Goal: Find specific page/section: Find specific page/section

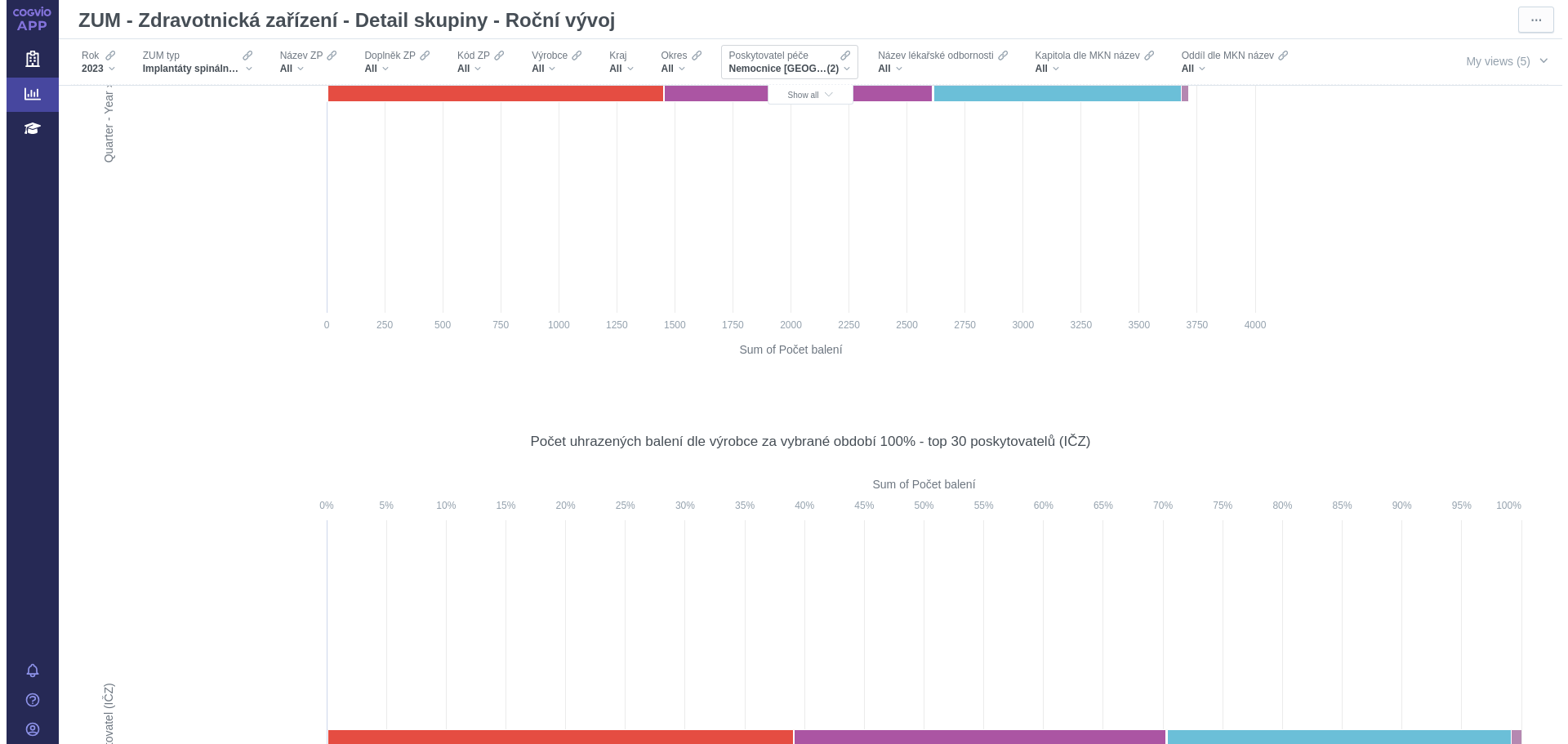
scroll to position [3350, 0]
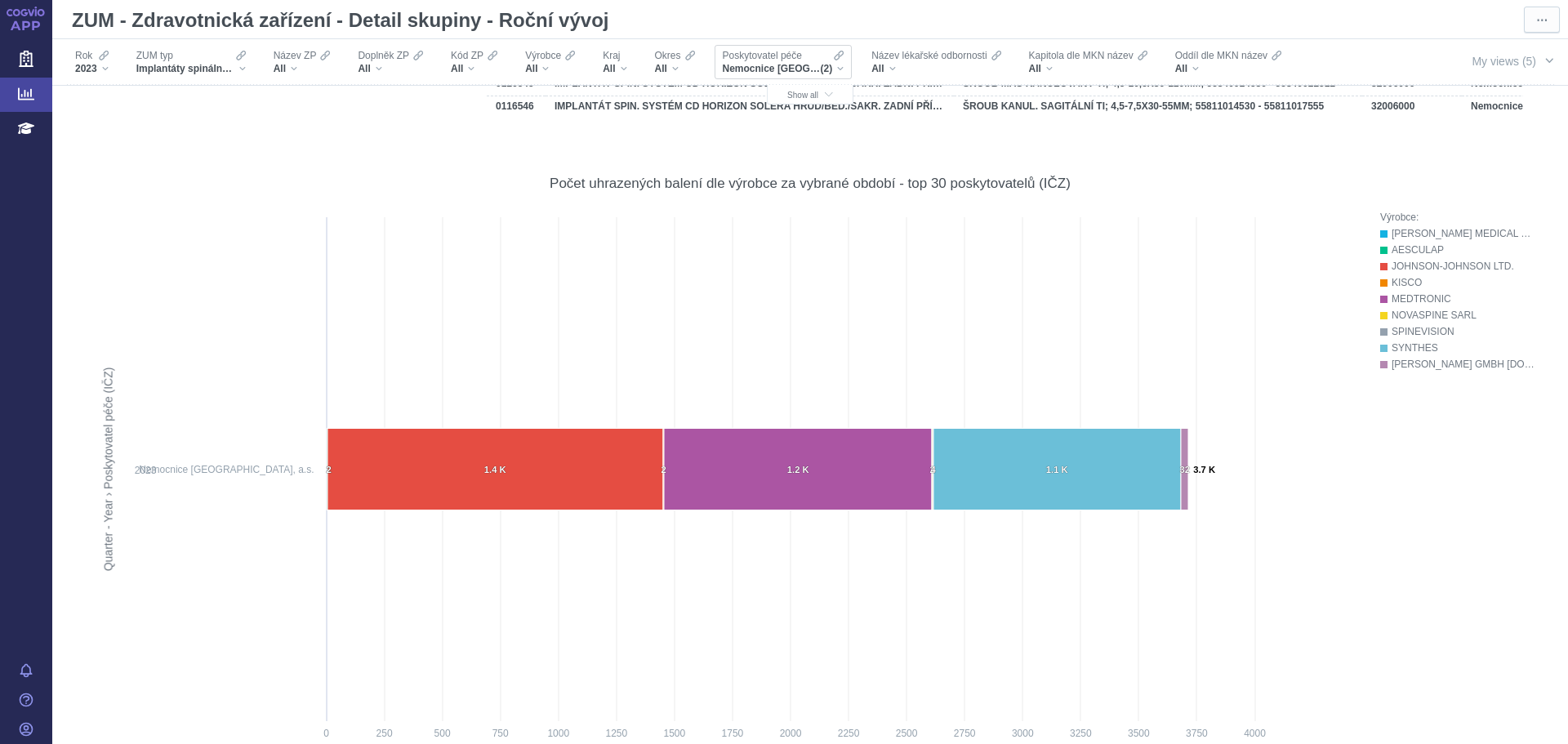
click at [836, 67] on div "Nemocnice [GEOGRAPHIC_DATA], a.s., Nemocnice [GEOGRAPHIC_DATA],a.s (2)" at bounding box center [784, 69] width 121 height 13
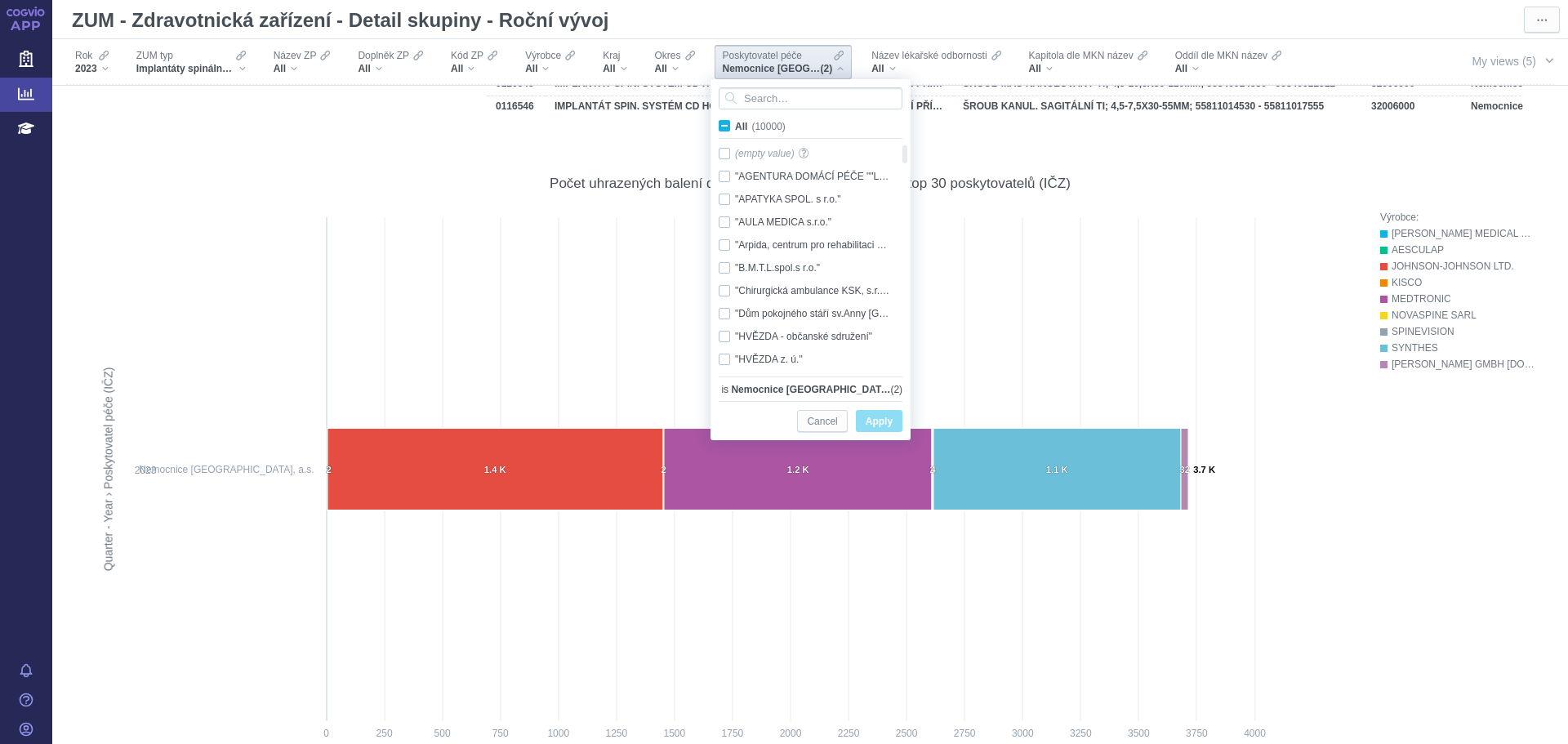
click at [735, 126] on span "All (10000)" at bounding box center [760, 126] width 51 height 12
click at [735, 126] on input "All (10000)" at bounding box center [740, 123] width 11 height 11
checkbox input "true"
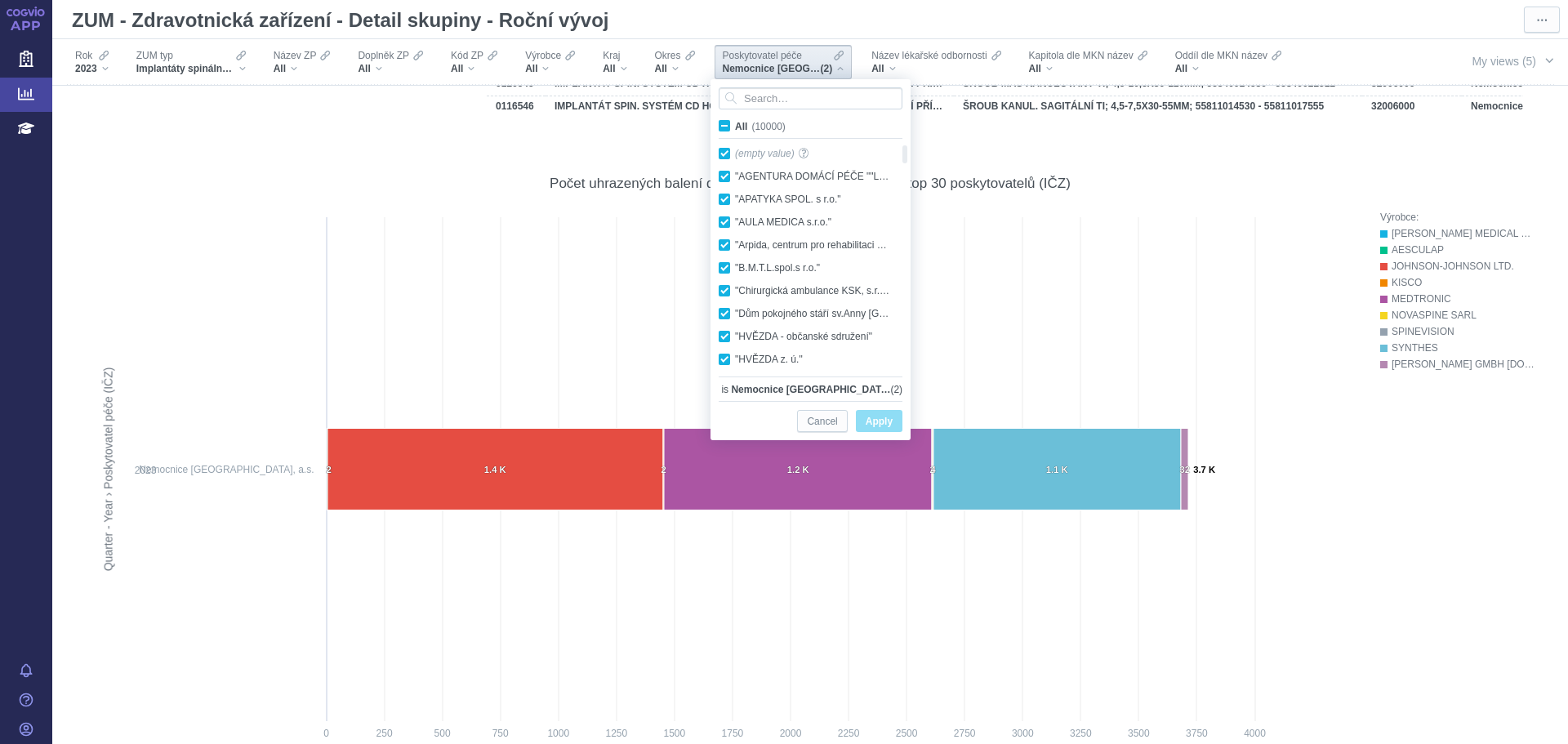
checkbox input "true"
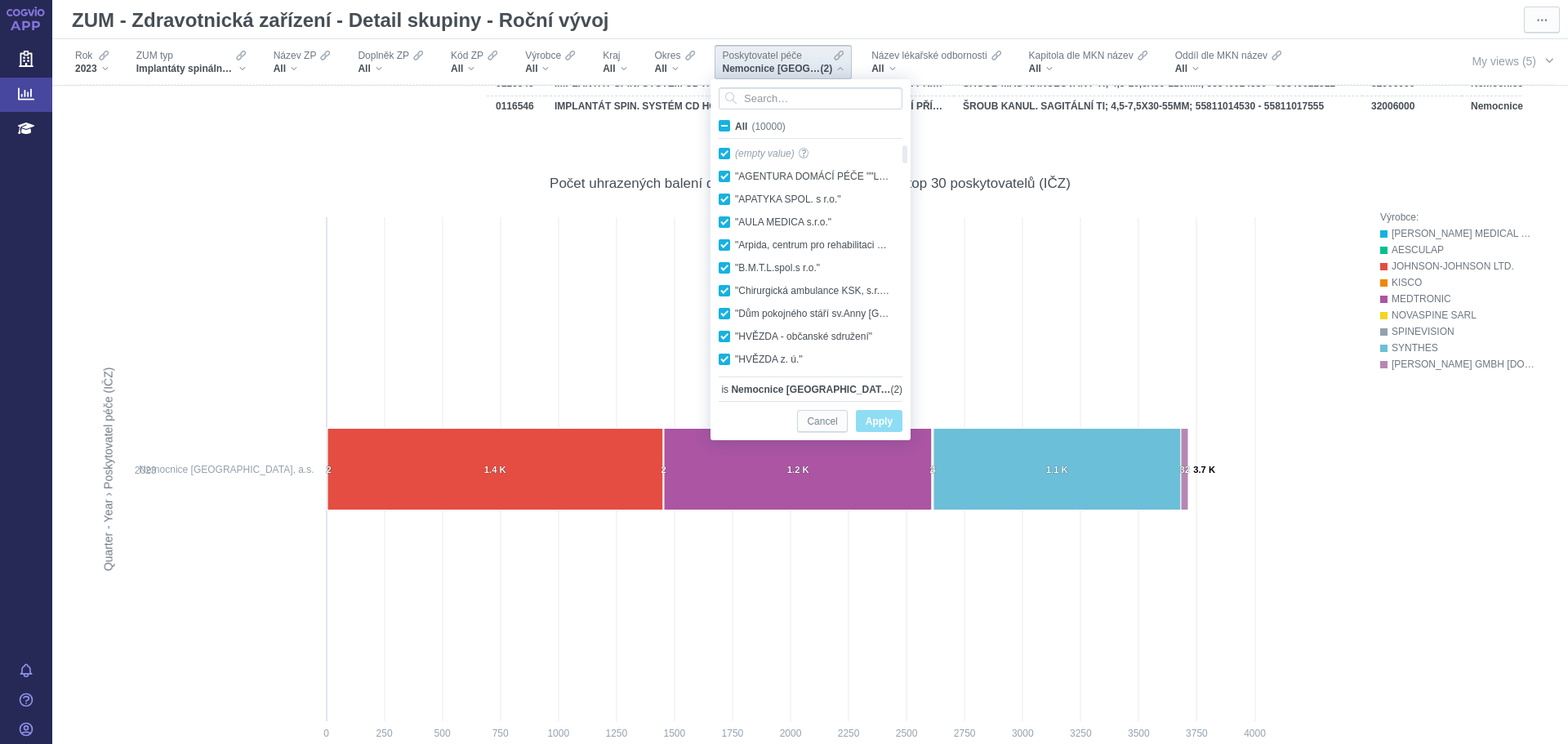
checkbox input "true"
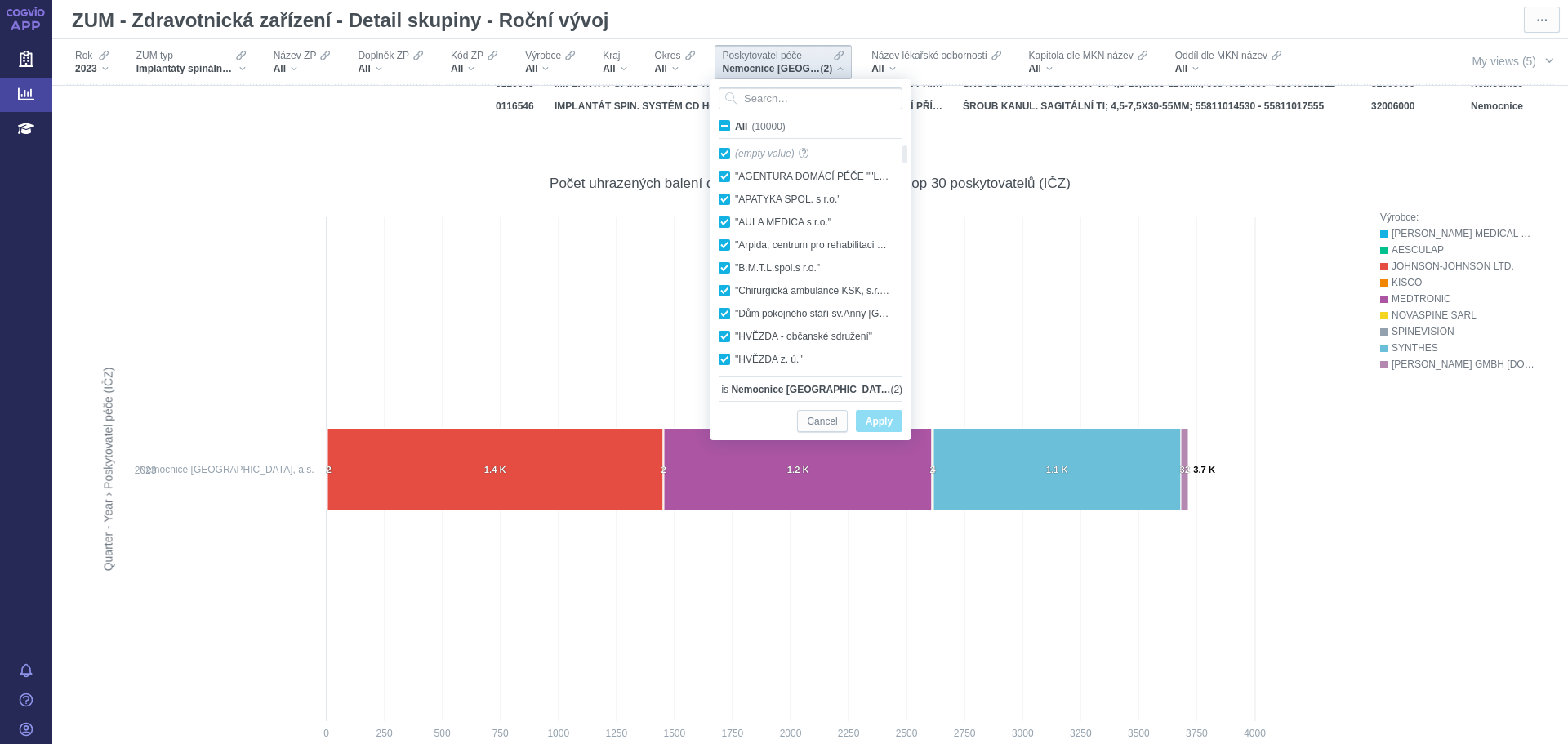
checkbox input "true"
click at [896, 423] on button "Apply" at bounding box center [879, 421] width 47 height 22
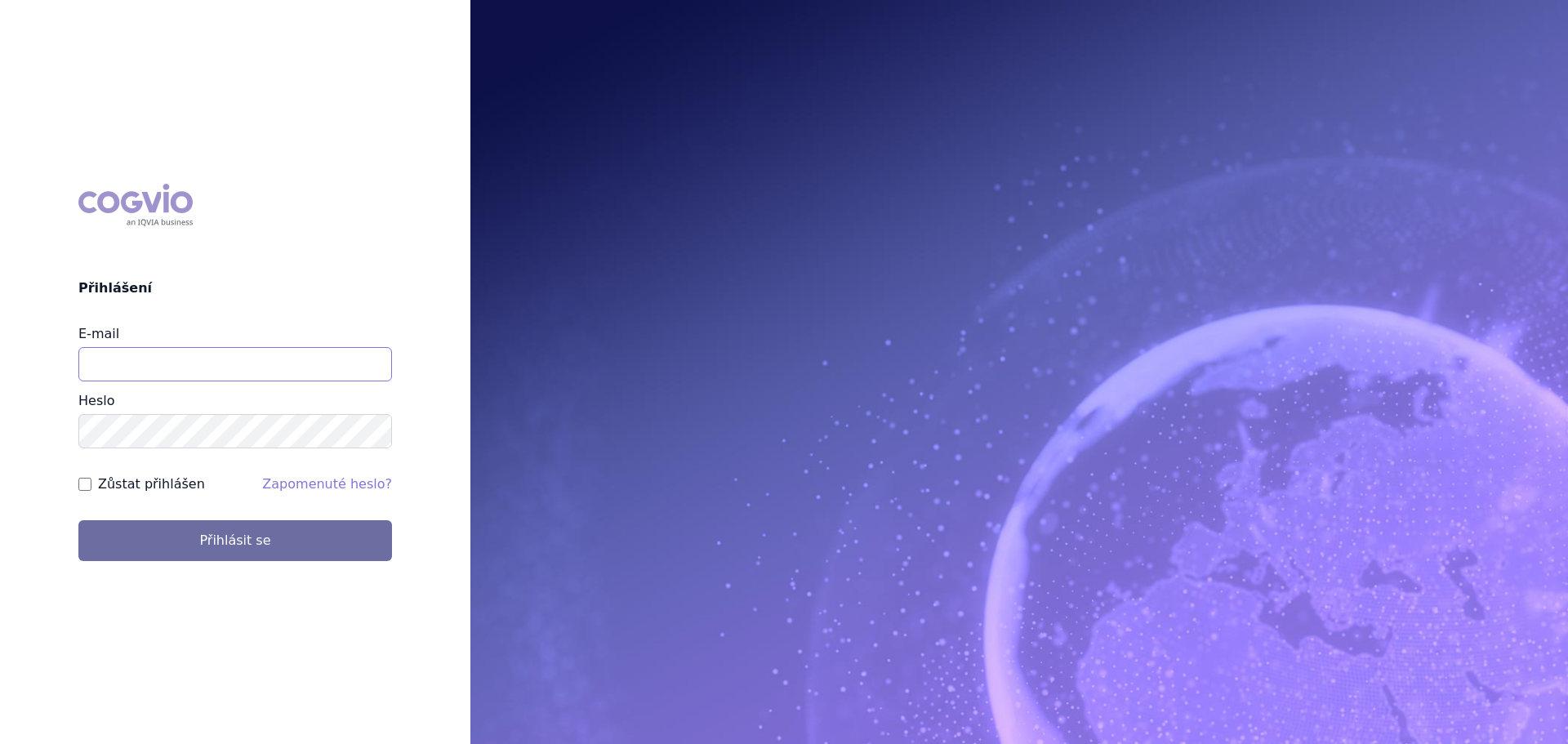
click at [209, 377] on input "E-mail" at bounding box center [234, 364] width 313 height 34
type input "[PERSON_NAME][EMAIL_ADDRESS][DOMAIN_NAME]"
click at [78, 520] on button "Přihlásit se" at bounding box center [234, 540] width 313 height 41
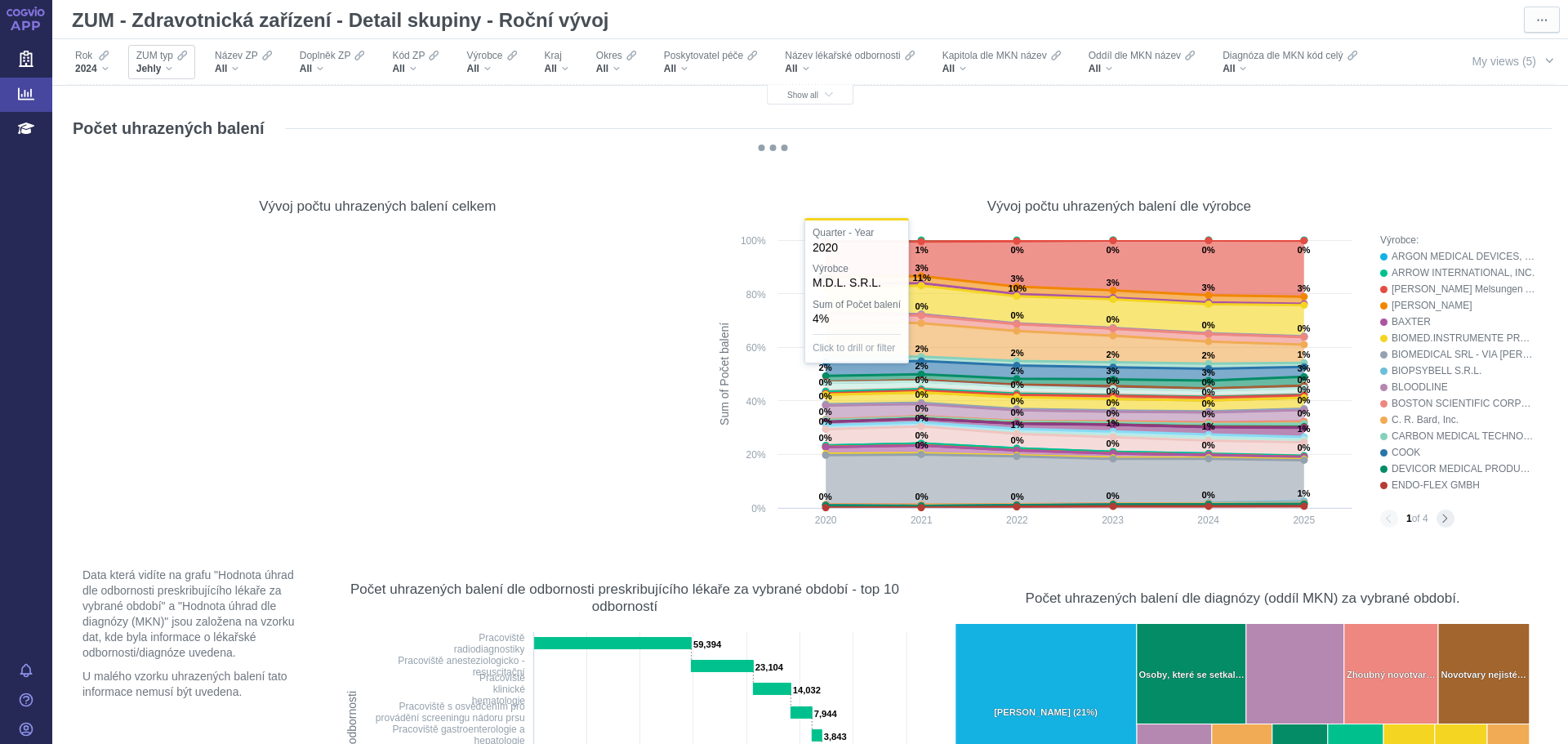
click at [169, 71] on div "Jehly" at bounding box center [161, 69] width 51 height 13
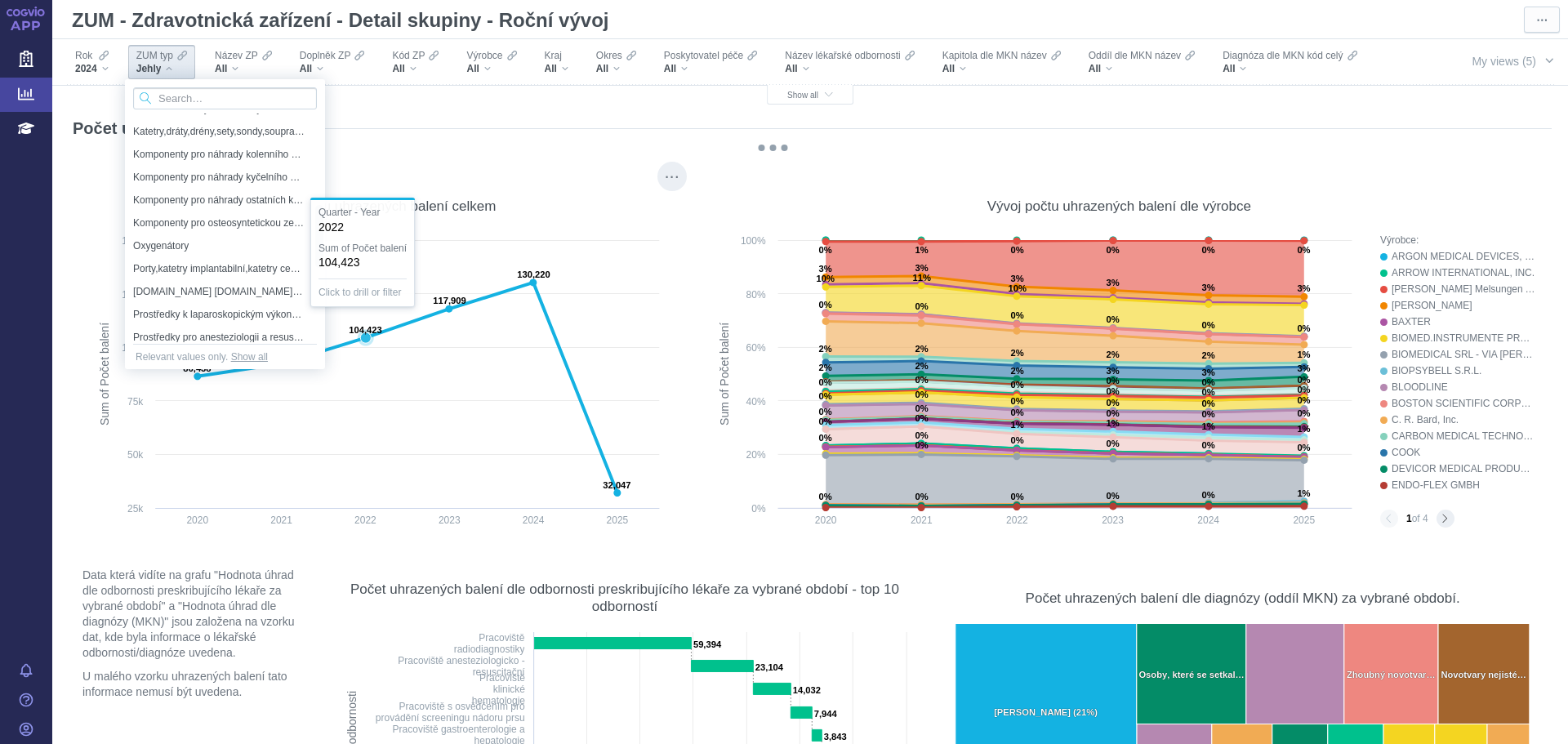
drag, startPoint x: 317, startPoint y: 157, endPoint x: 329, endPoint y: 245, distance: 88.8
click at [329, 245] on body "APP Zdravotnické prostředky Analytics Education Notifikace Nápověda Tomáš Urban…" at bounding box center [784, 372] width 1568 height 744
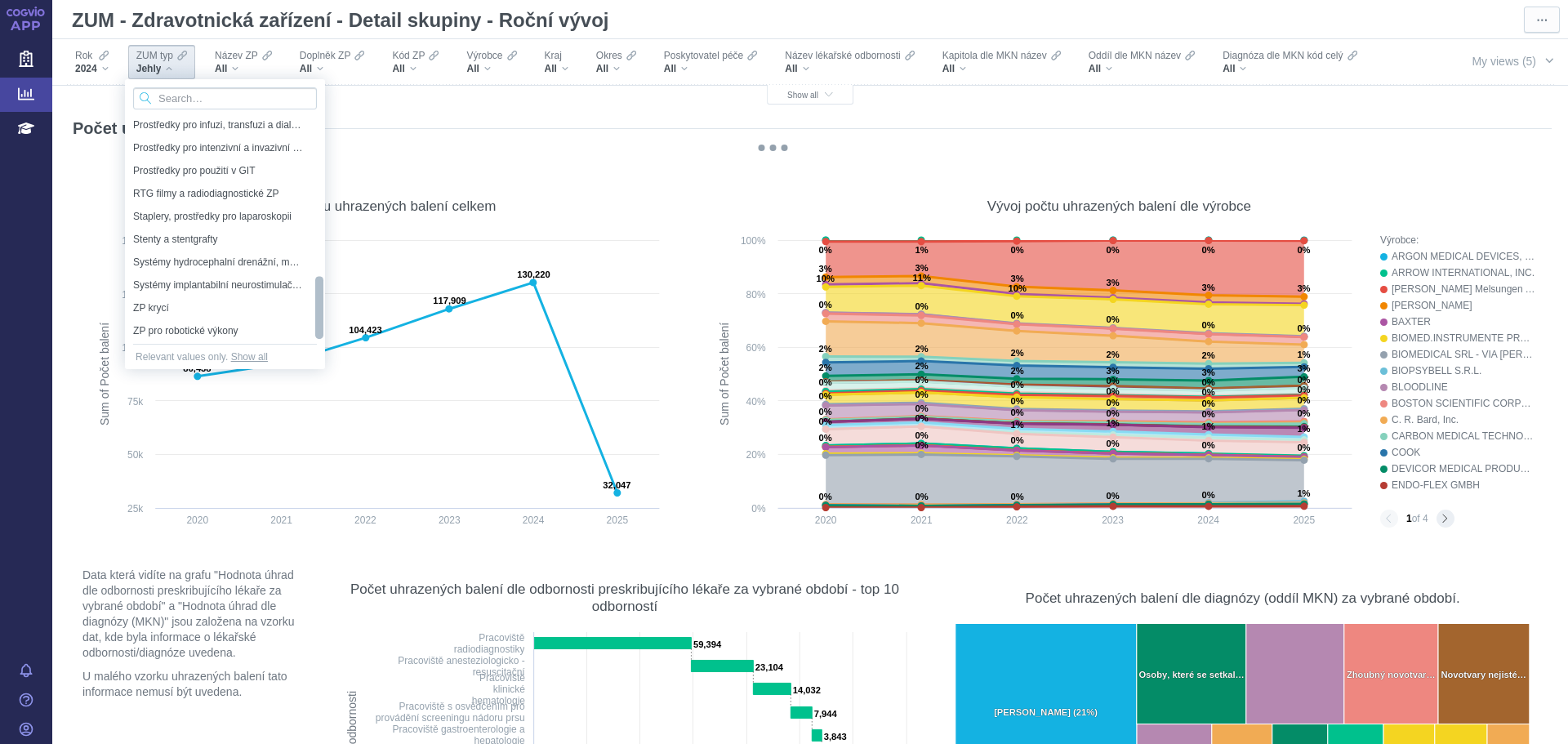
drag, startPoint x: 319, startPoint y: 249, endPoint x: 322, endPoint y: 327, distance: 78.1
click at [322, 327] on div at bounding box center [319, 308] width 12 height 63
click at [256, 288] on span "Systémy implantabilní neurostimulační, elektrody epileptologické" at bounding box center [212, 285] width 158 height 23
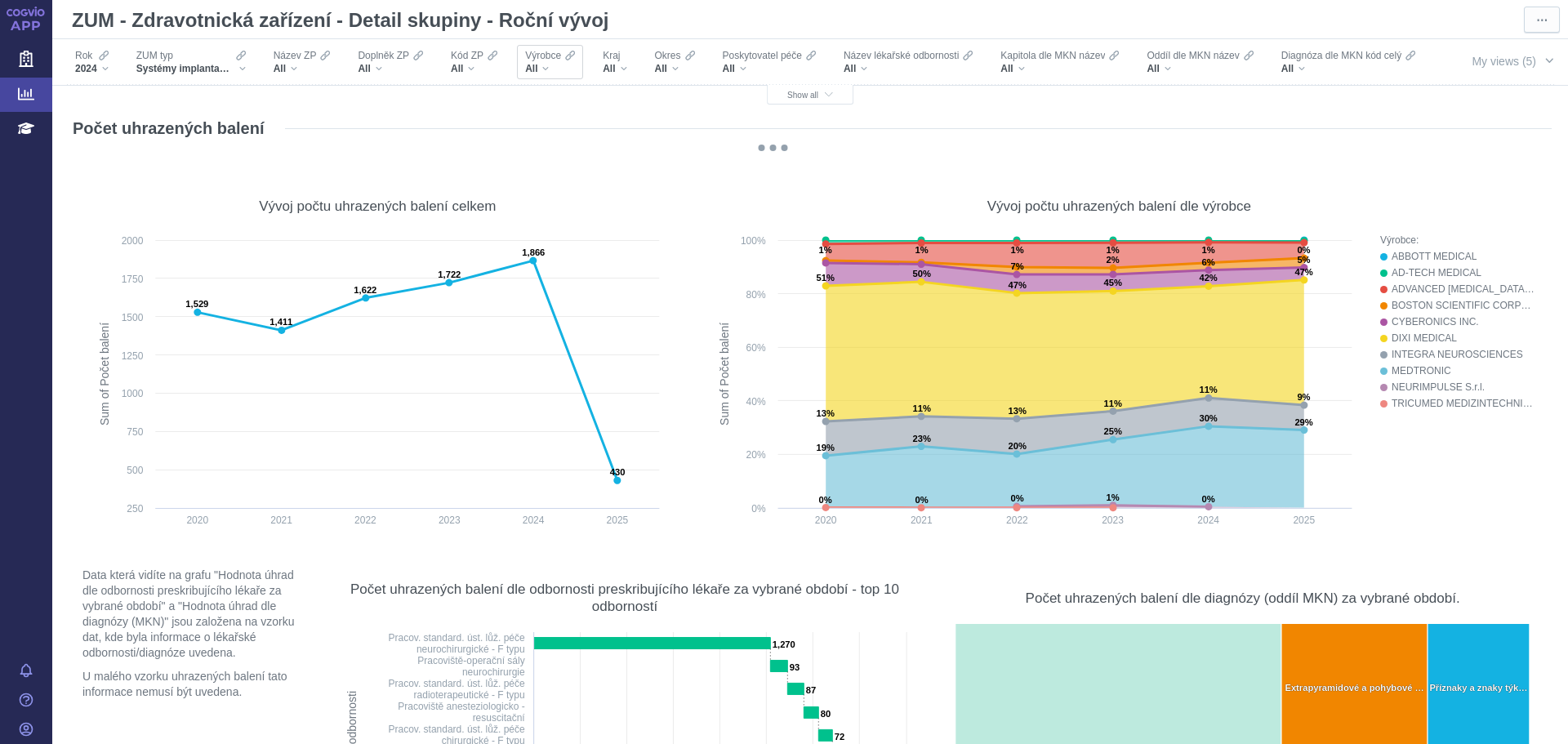
click at [548, 71] on div "All" at bounding box center [550, 69] width 50 height 13
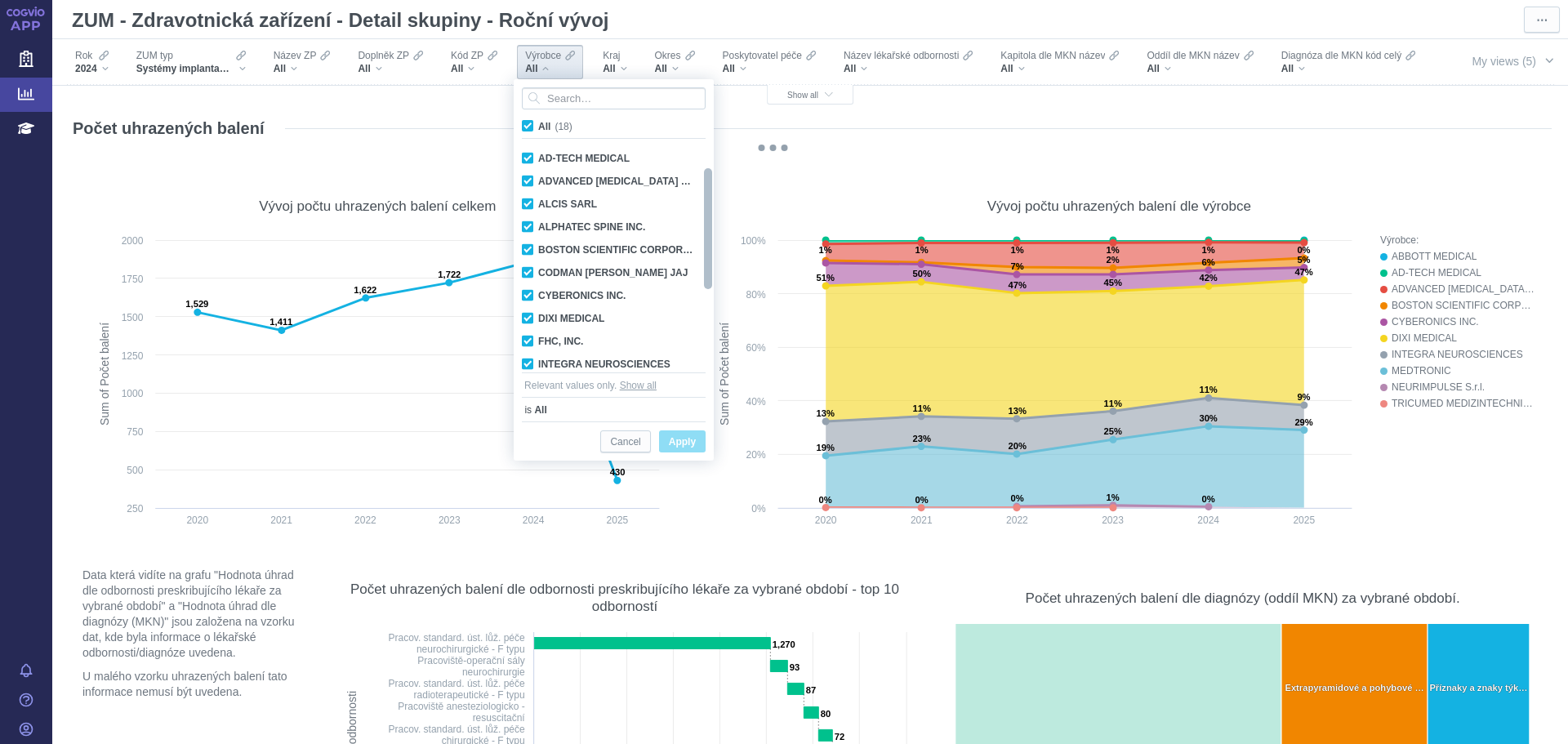
drag, startPoint x: 705, startPoint y: 162, endPoint x: 705, endPoint y: 211, distance: 49.0
click at [705, 211] on div at bounding box center [708, 228] width 12 height 121
click at [528, 317] on div "DIXI MEDICAL Only" at bounding box center [607, 319] width 188 height 23
checkbox input "false"
click at [671, 440] on span "Apply" at bounding box center [682, 442] width 27 height 21
